Goal: Check status: Check status

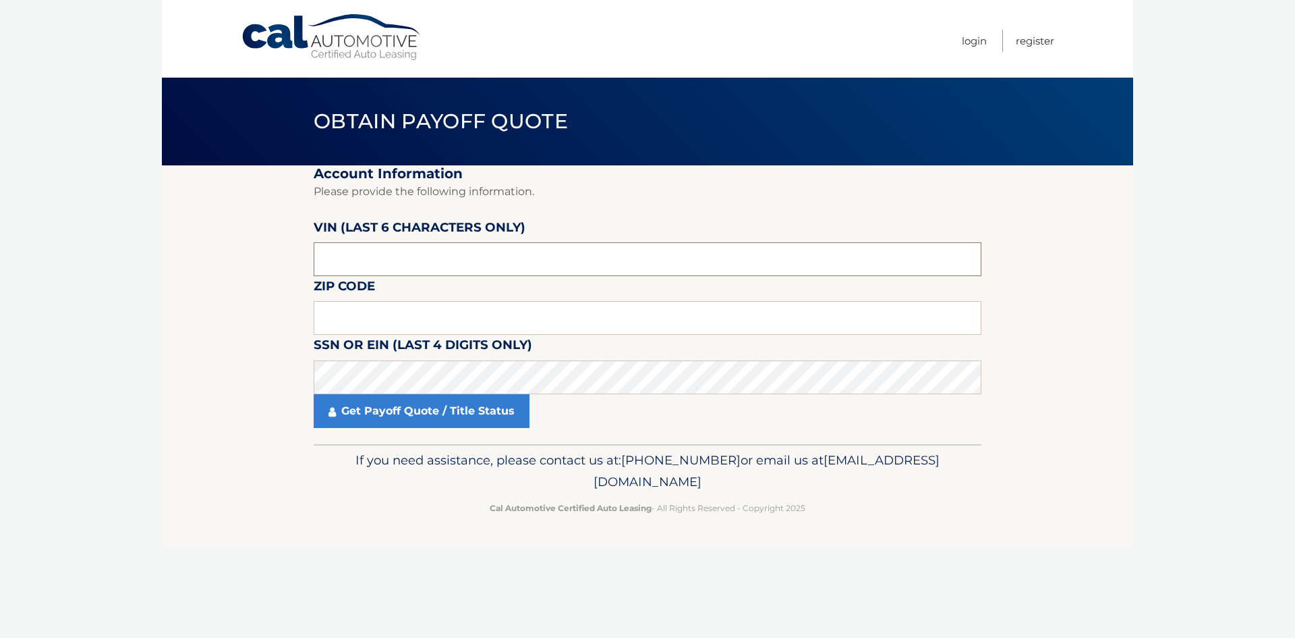
click at [385, 261] on input "text" at bounding box center [648, 259] width 668 height 34
drag, startPoint x: 222, startPoint y: 32, endPoint x: 1094, endPoint y: 399, distance: 945.8
click at [1102, 395] on section "Account Information Please provide the following information. [PERSON_NAME] (la…" at bounding box center [648, 304] width 972 height 279
click at [363, 255] on input "text" at bounding box center [648, 259] width 668 height 34
type input "013421"
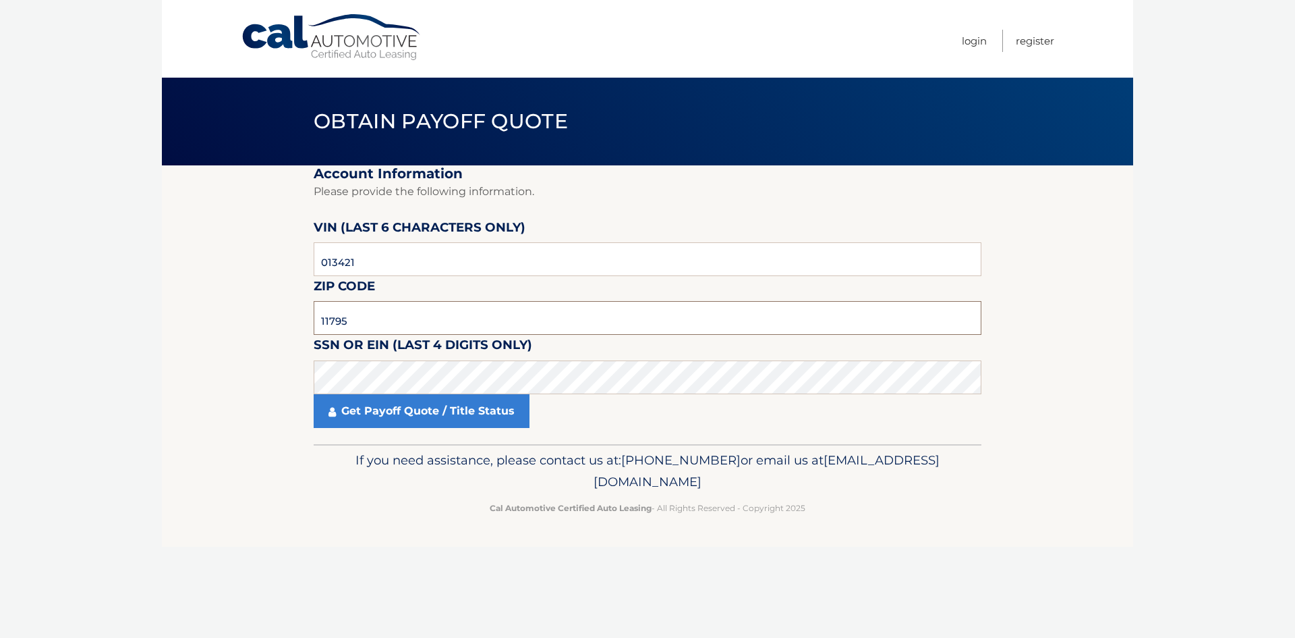
type input "11795"
click at [397, 411] on link "Get Payoff Quote / Title Status" at bounding box center [422, 411] width 216 height 34
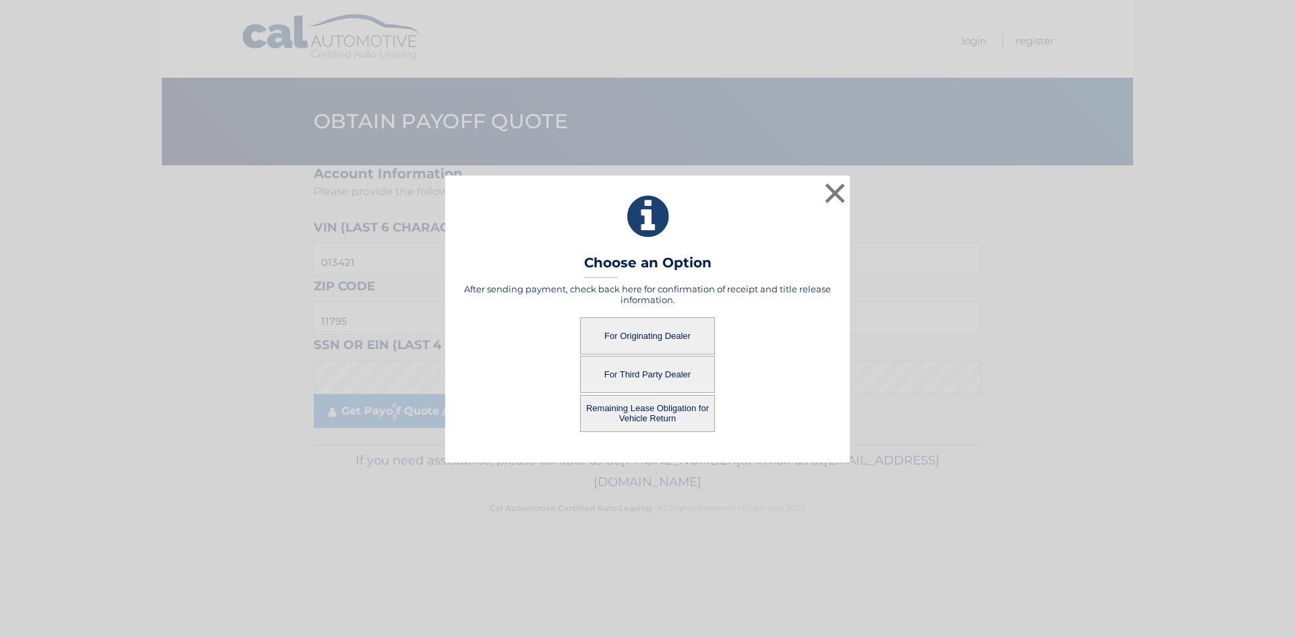
click at [650, 328] on button "For Originating Dealer" at bounding box center [647, 335] width 135 height 37
click at [666, 334] on button "For Originating Dealer" at bounding box center [647, 335] width 135 height 37
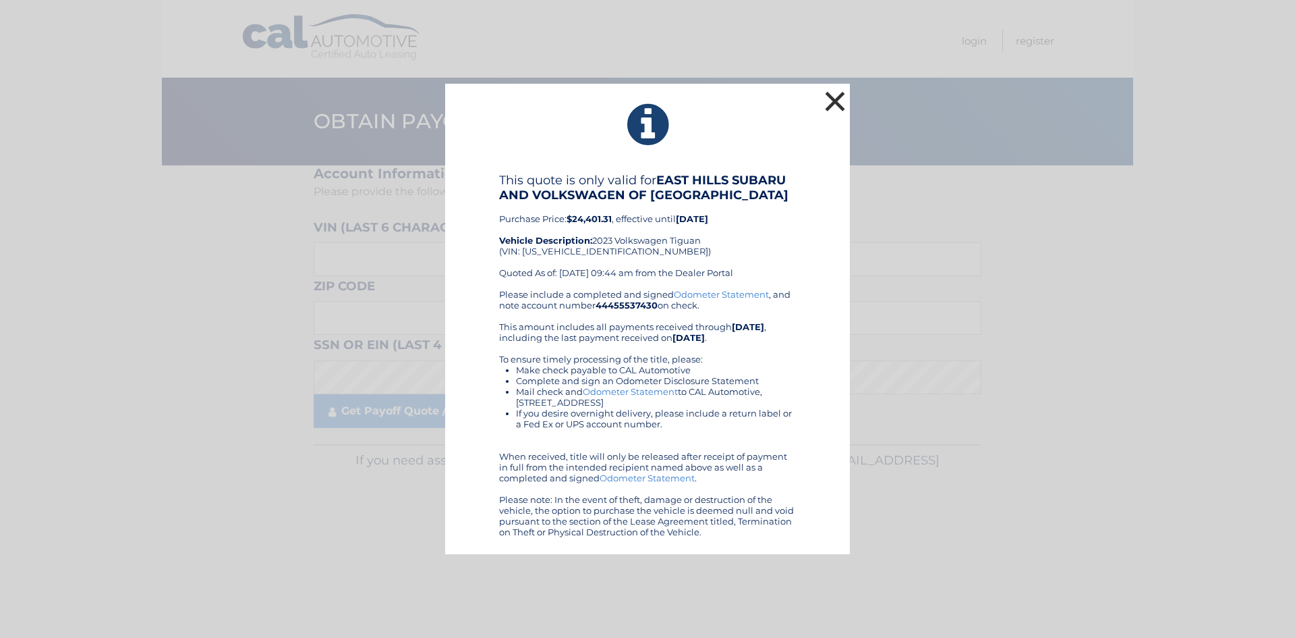
click at [831, 94] on button "×" at bounding box center [835, 101] width 27 height 27
